Goal: Information Seeking & Learning: Find specific page/section

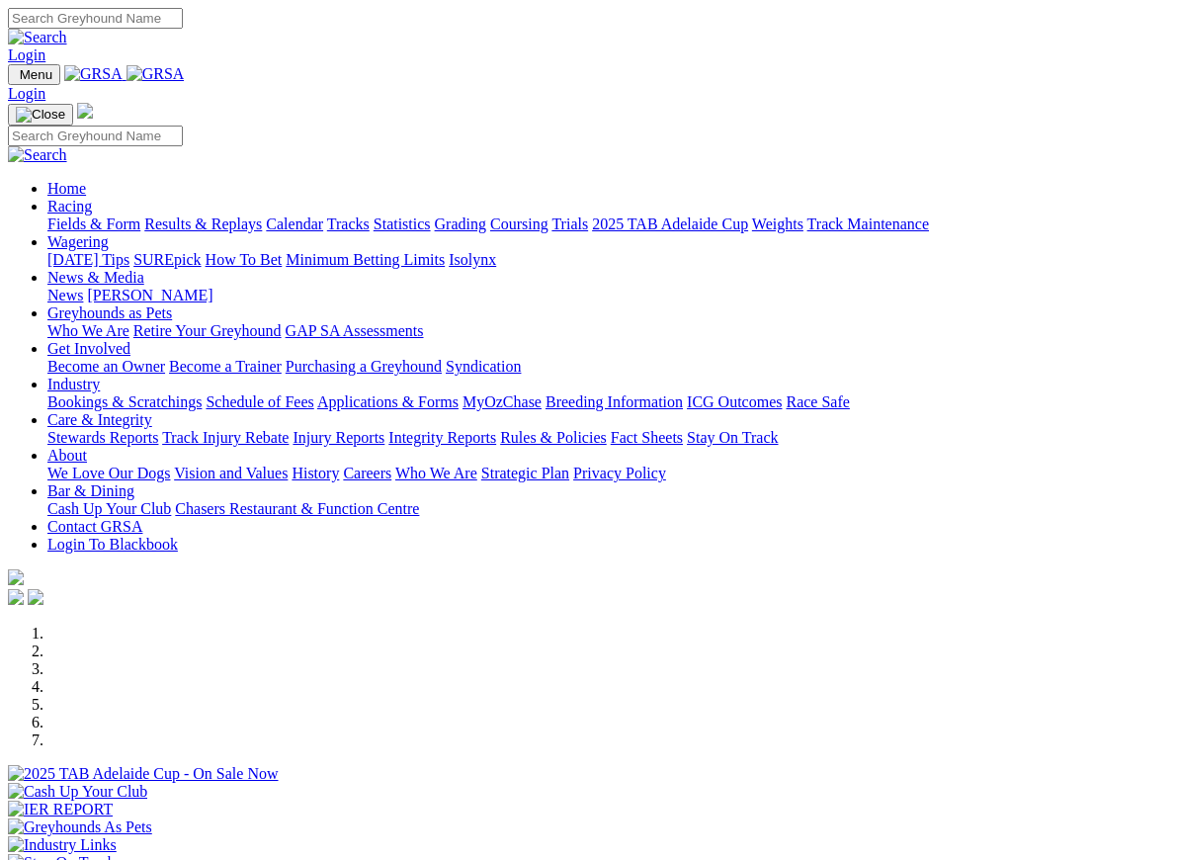
click at [152, 411] on link "Care & Integrity" at bounding box center [99, 419] width 105 height 17
click at [496, 429] on link "Integrity Reports" at bounding box center [442, 437] width 108 height 17
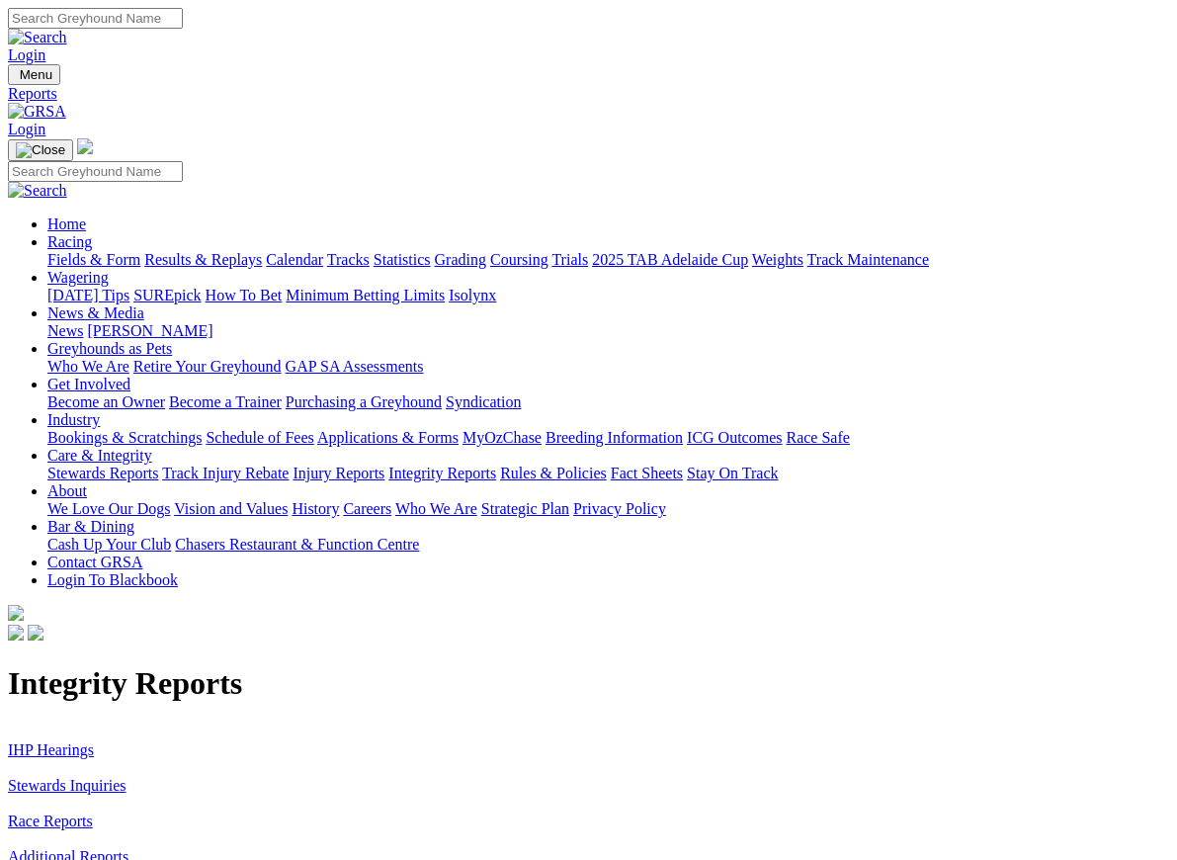
scroll to position [1, 0]
click at [60, 740] on link "IHP Hearings" at bounding box center [51, 748] width 86 height 17
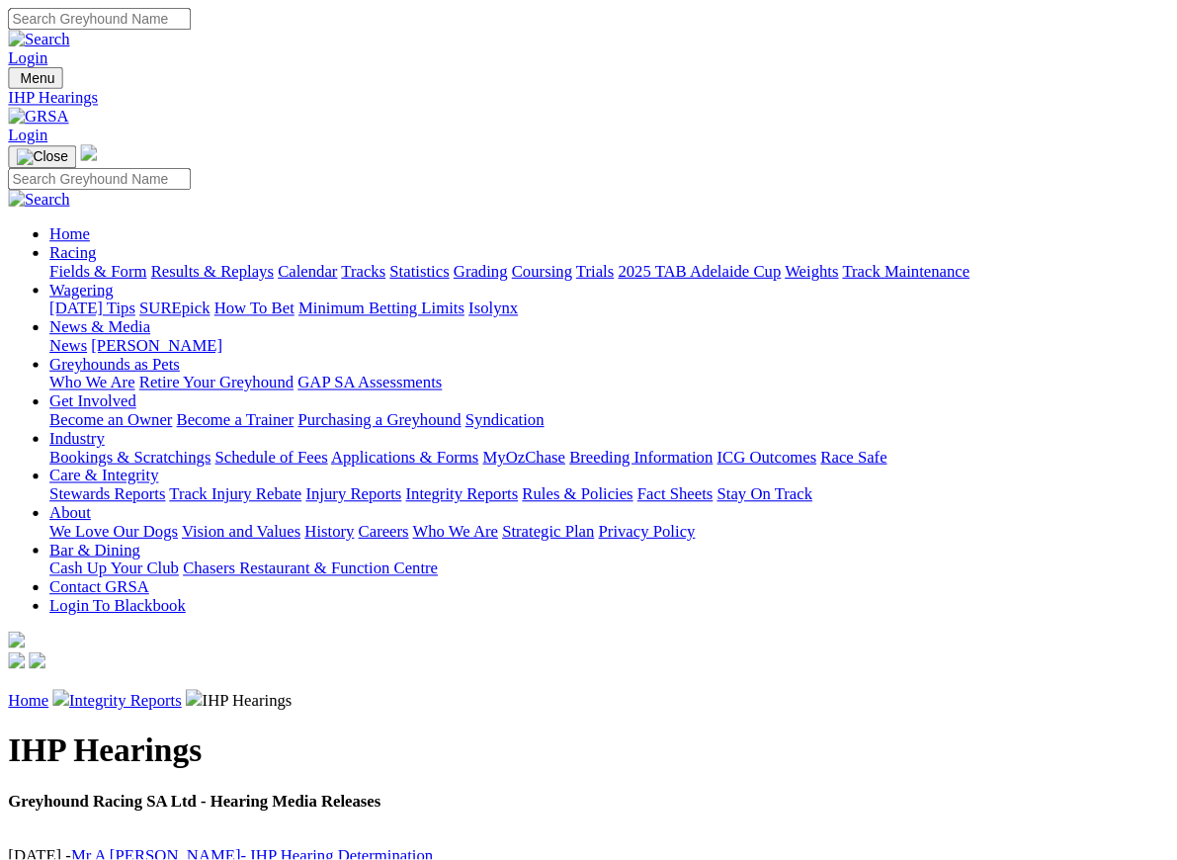
scroll to position [1, 0]
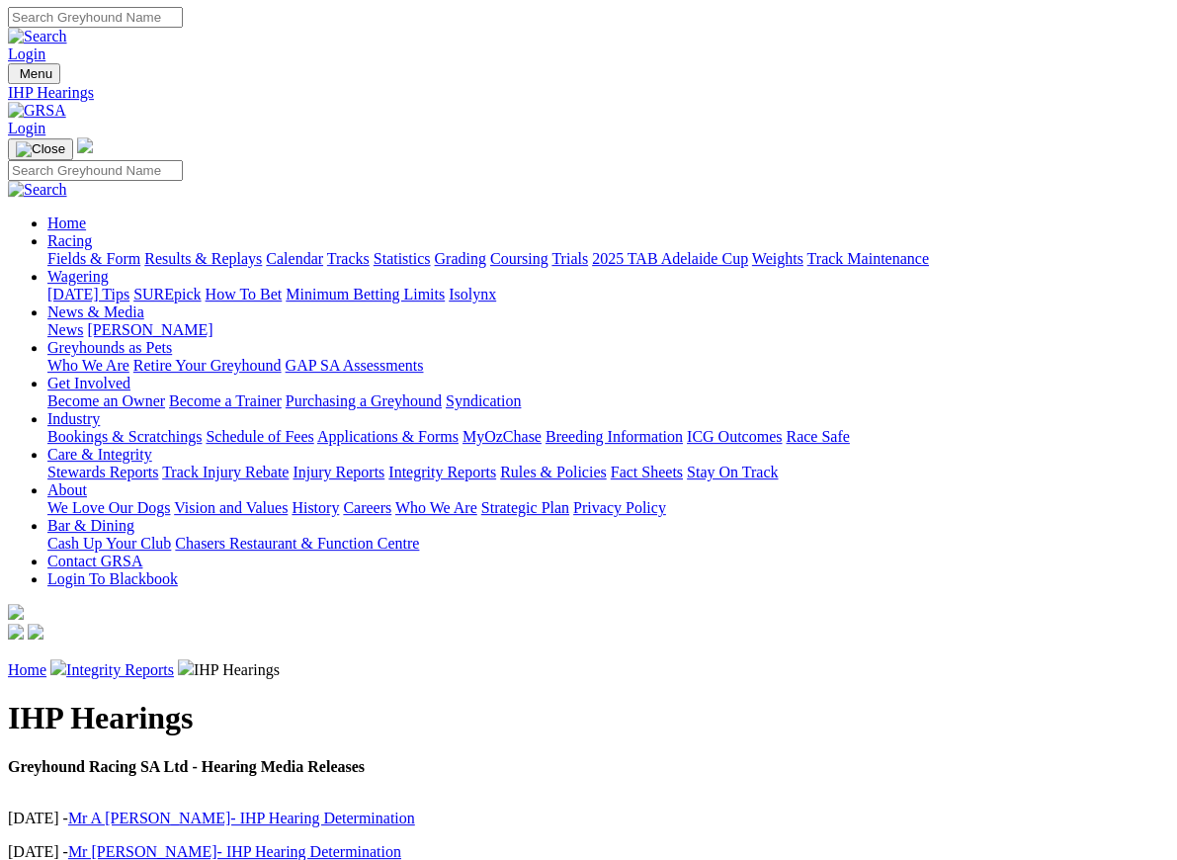
click at [35, 661] on link "Home" at bounding box center [27, 669] width 39 height 17
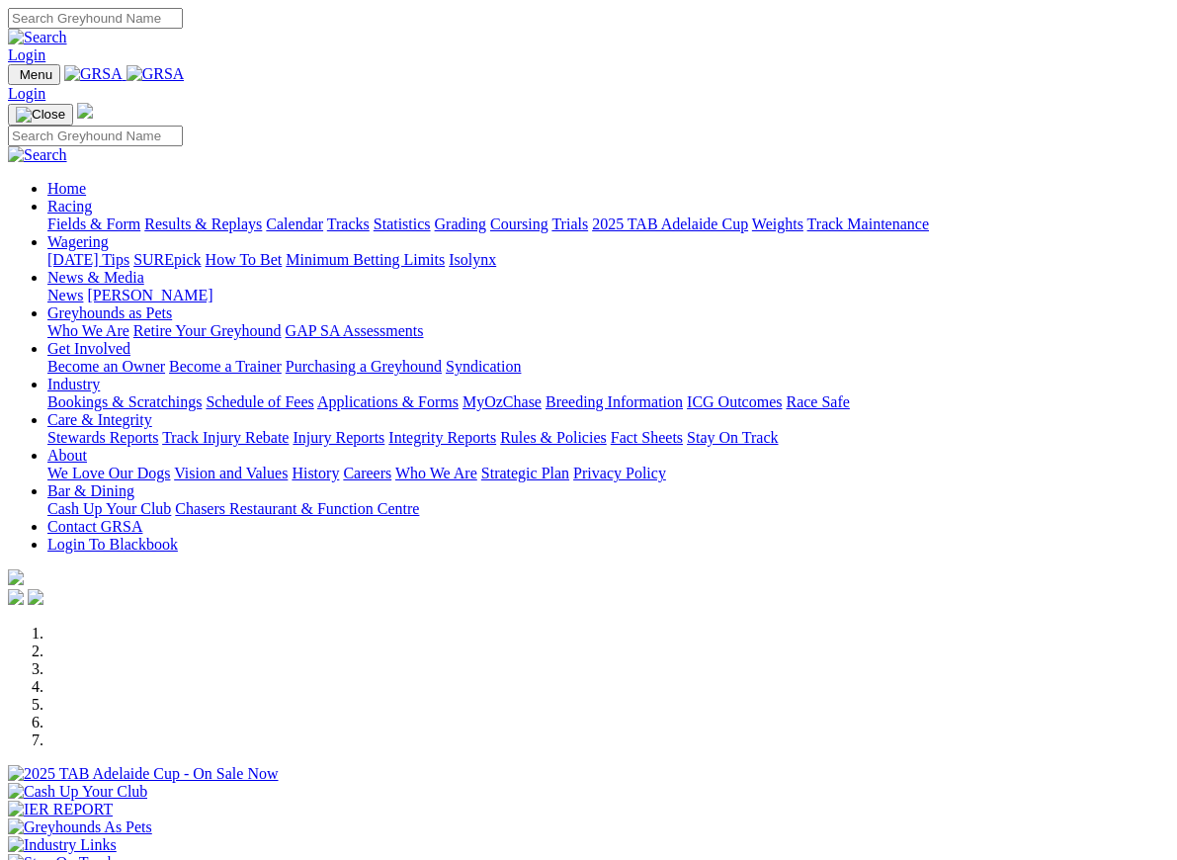
scroll to position [1, 0]
click at [152, 410] on link "Care & Integrity" at bounding box center [99, 418] width 105 height 17
click at [496, 428] on link "Integrity Reports" at bounding box center [442, 436] width 108 height 17
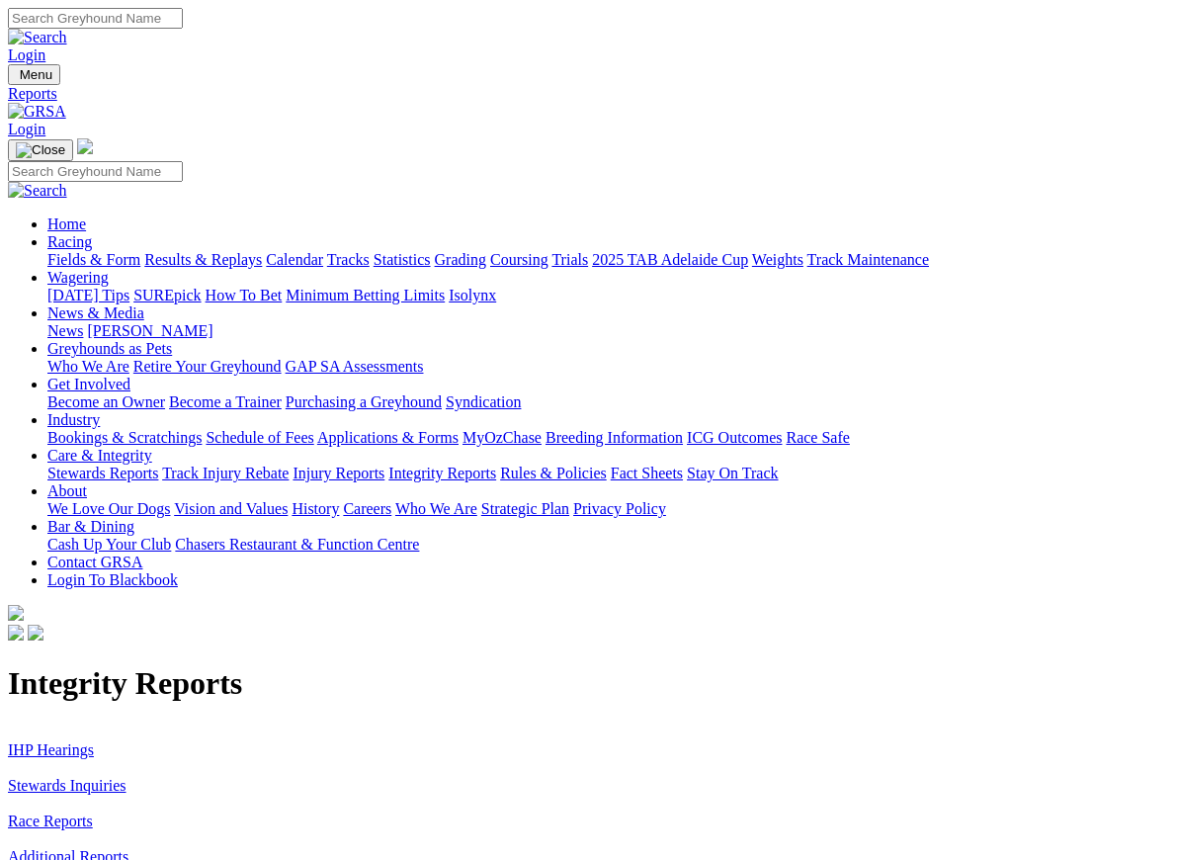
scroll to position [1, 0]
click at [73, 776] on link "Stewards Inquiries" at bounding box center [67, 784] width 119 height 17
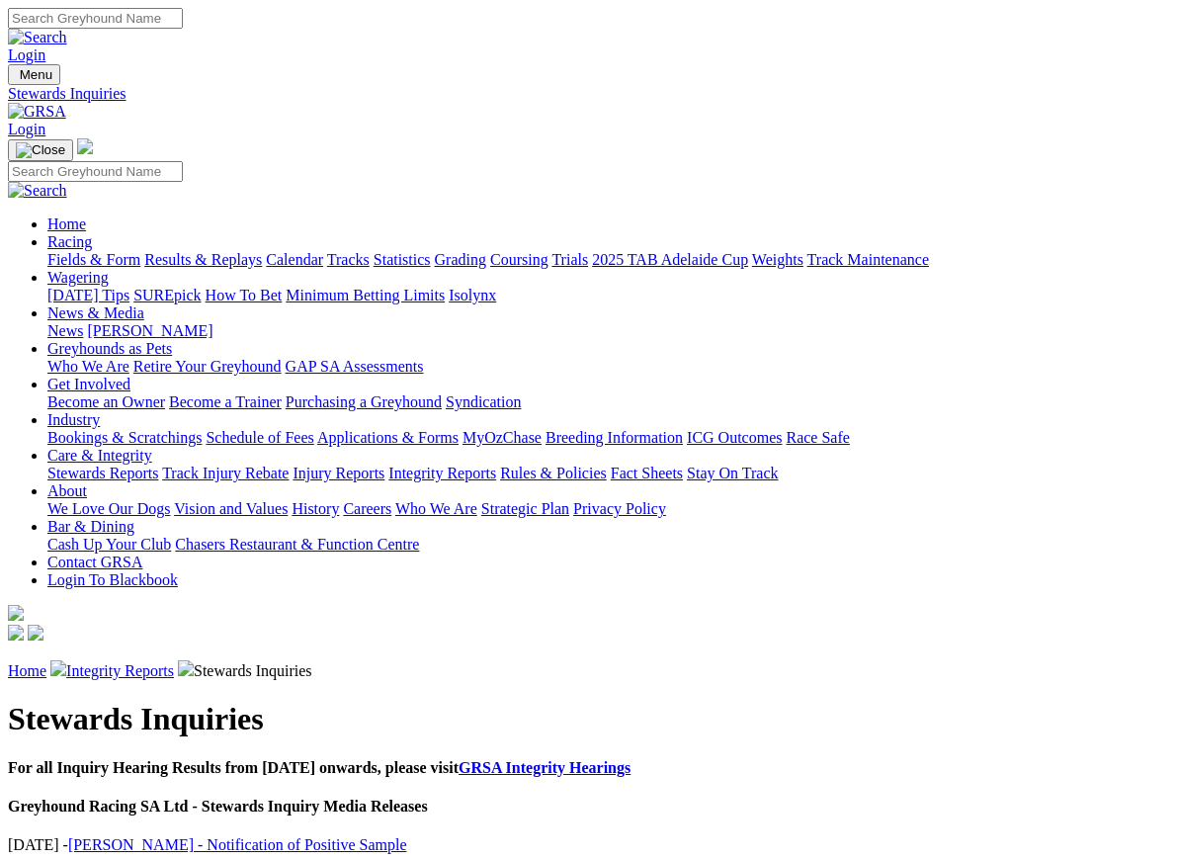
click at [383, 464] on link "Injury Reports" at bounding box center [338, 472] width 92 height 17
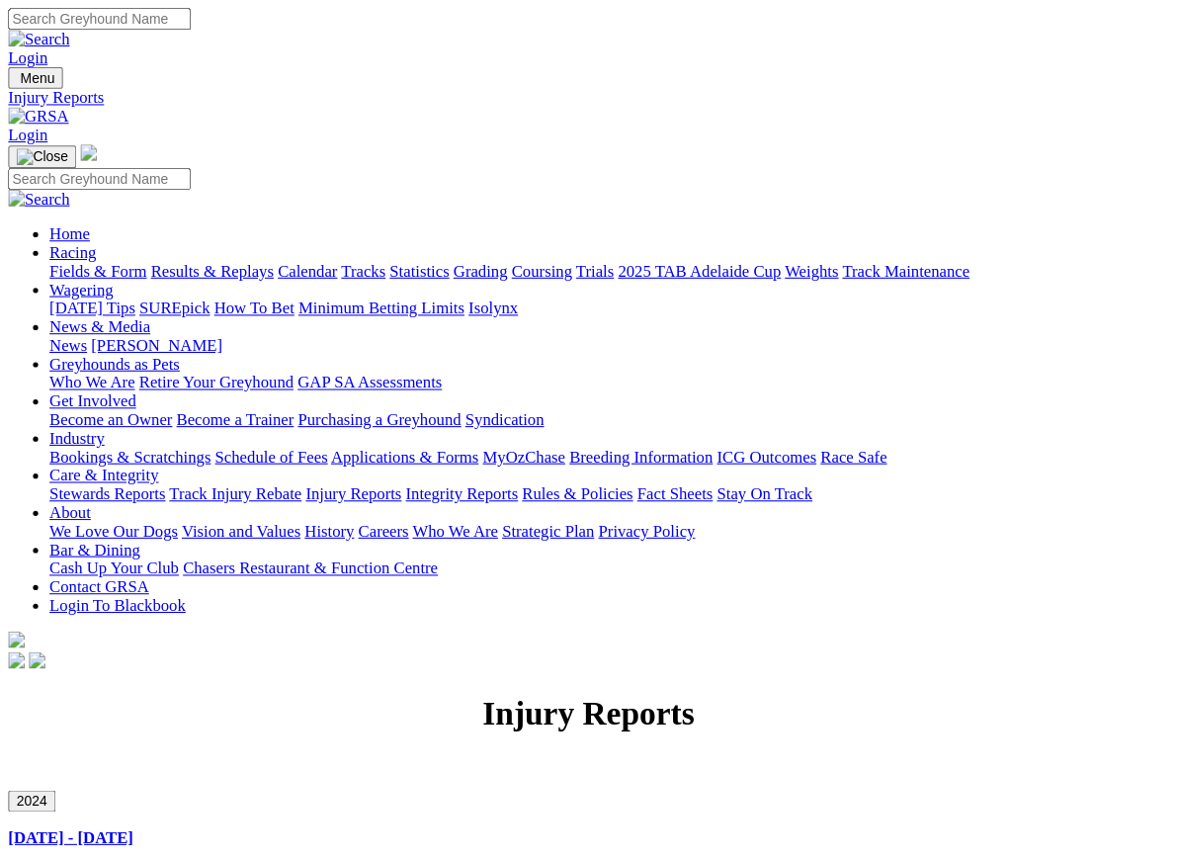
scroll to position [1, 0]
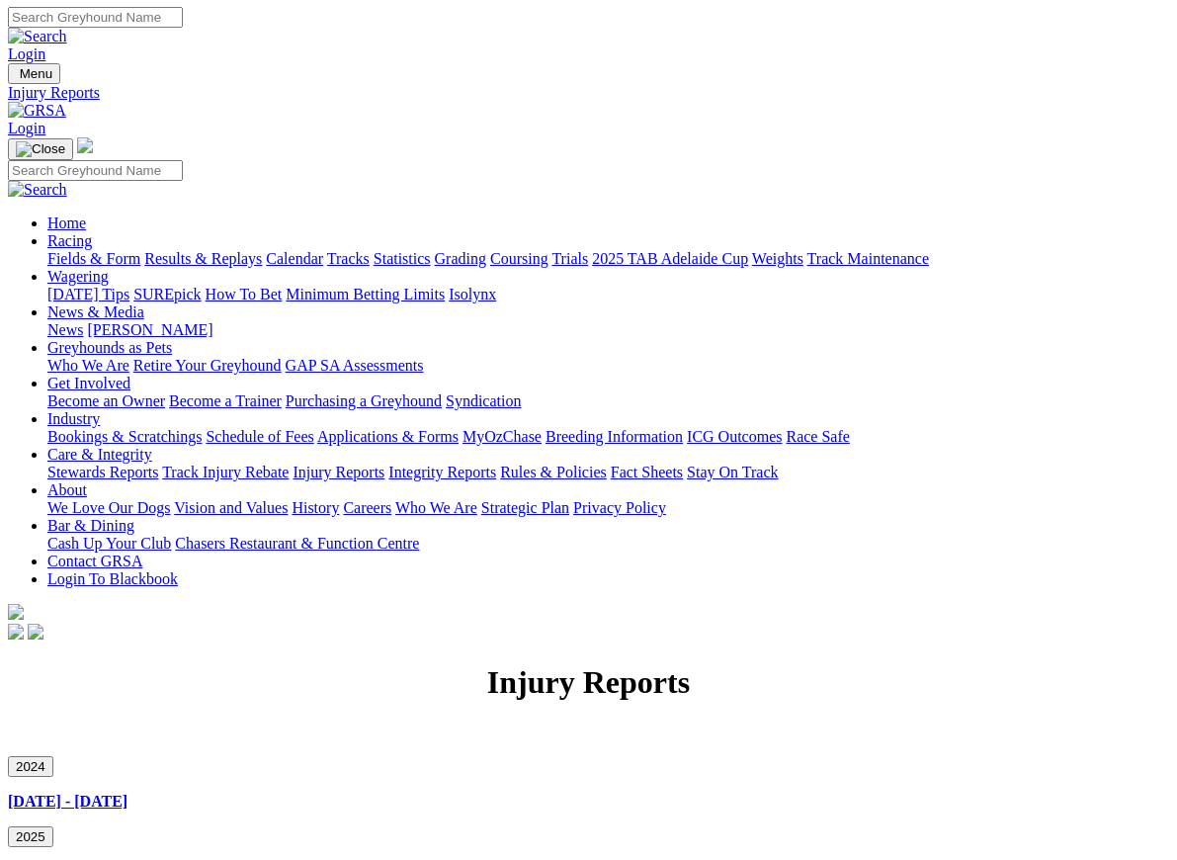
click at [105, 463] on link "Stewards Reports" at bounding box center [102, 471] width 111 height 17
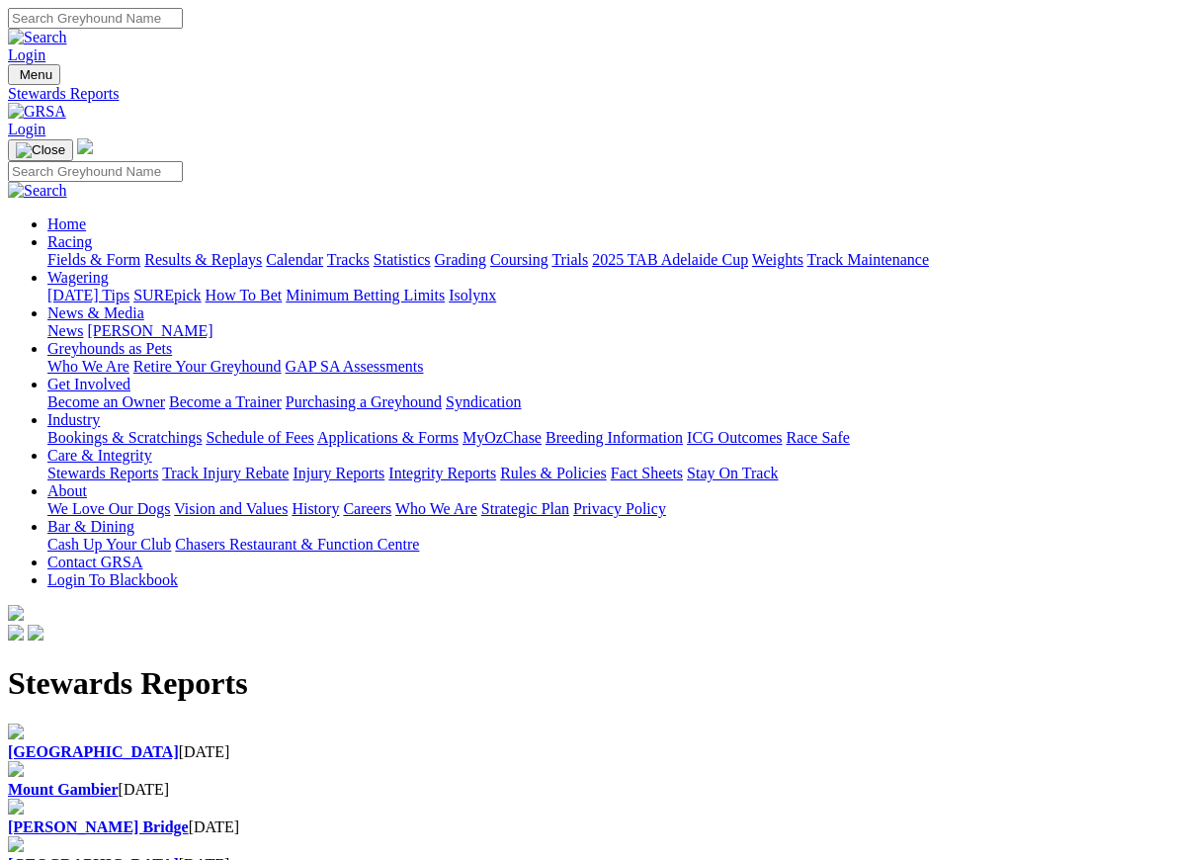
scroll to position [1, 0]
